Goal: Navigation & Orientation: Find specific page/section

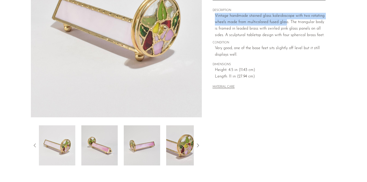
scroll to position [96, 0]
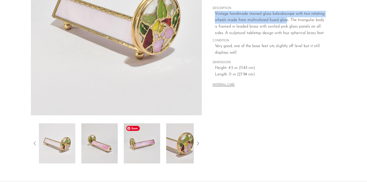
click at [149, 149] on img at bounding box center [142, 144] width 36 height 40
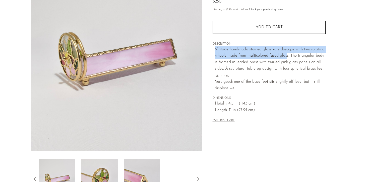
scroll to position [51, 0]
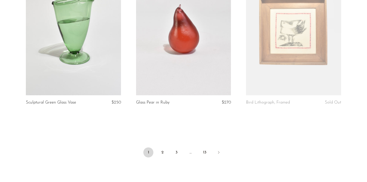
scroll to position [1849, 0]
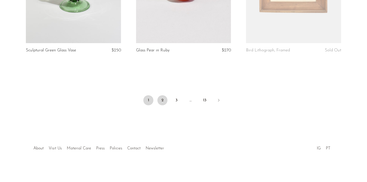
click at [161, 97] on link "2" at bounding box center [162, 100] width 10 height 10
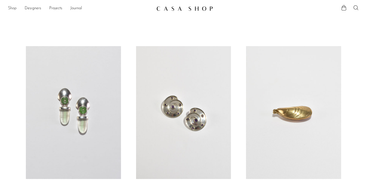
click at [15, 10] on link "Shop" at bounding box center [12, 8] width 9 height 7
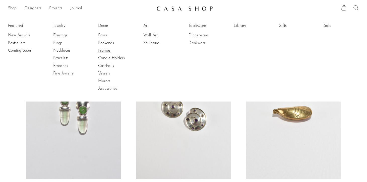
click at [105, 50] on link "Frames" at bounding box center [117, 51] width 38 height 6
